Goal: Task Accomplishment & Management: Use online tool/utility

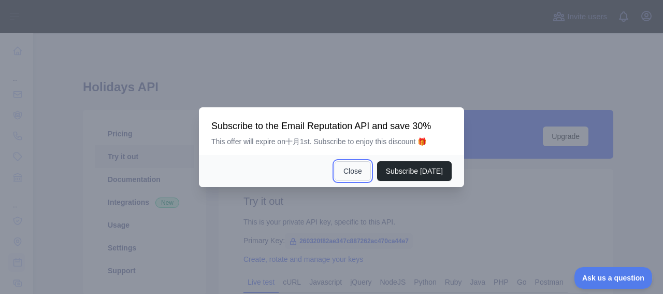
click at [368, 165] on button "Close" at bounding box center [353, 171] width 36 height 20
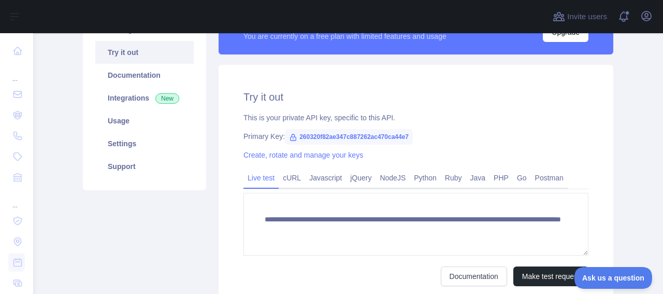
scroll to position [105, 0]
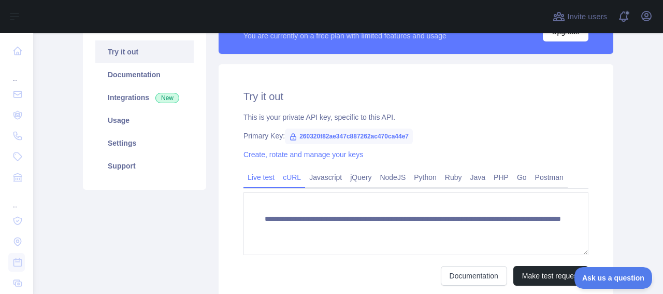
click at [292, 178] on link "cURL" at bounding box center [292, 177] width 26 height 17
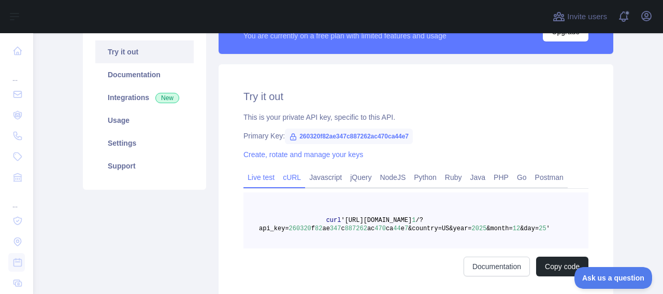
click at [253, 178] on link "Live test" at bounding box center [261, 177] width 35 height 17
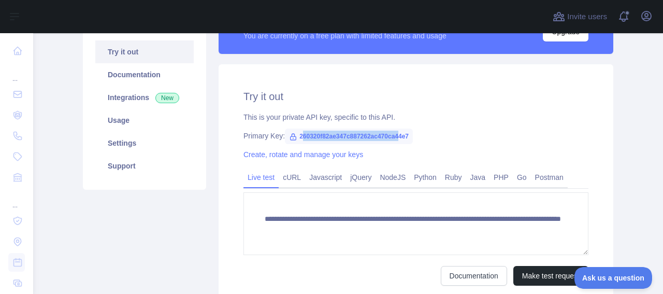
drag, startPoint x: 295, startPoint y: 137, endPoint x: 395, endPoint y: 138, distance: 99.5
click at [395, 138] on span "260320f82ae347c887262ac470ca44e7" at bounding box center [349, 137] width 128 height 16
drag, startPoint x: 404, startPoint y: 137, endPoint x: 290, endPoint y: 137, distance: 114.0
click at [290, 137] on span "260320f82ae347c887262ac470ca44e7" at bounding box center [349, 137] width 128 height 16
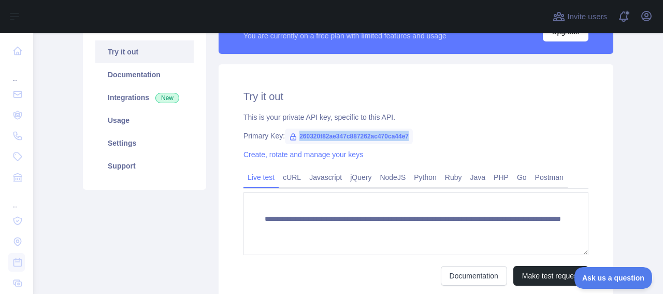
copy span "260320f82ae347c887262ac470ca44e7"
click at [324, 108] on div "**********" at bounding box center [416, 187] width 395 height 246
drag, startPoint x: 293, startPoint y: 138, endPoint x: 426, endPoint y: 130, distance: 133.5
click at [426, 130] on div "**********" at bounding box center [416, 187] width 395 height 246
copy span "260320f82ae347c887262ac470ca44e7"
